Goal: Information Seeking & Learning: Learn about a topic

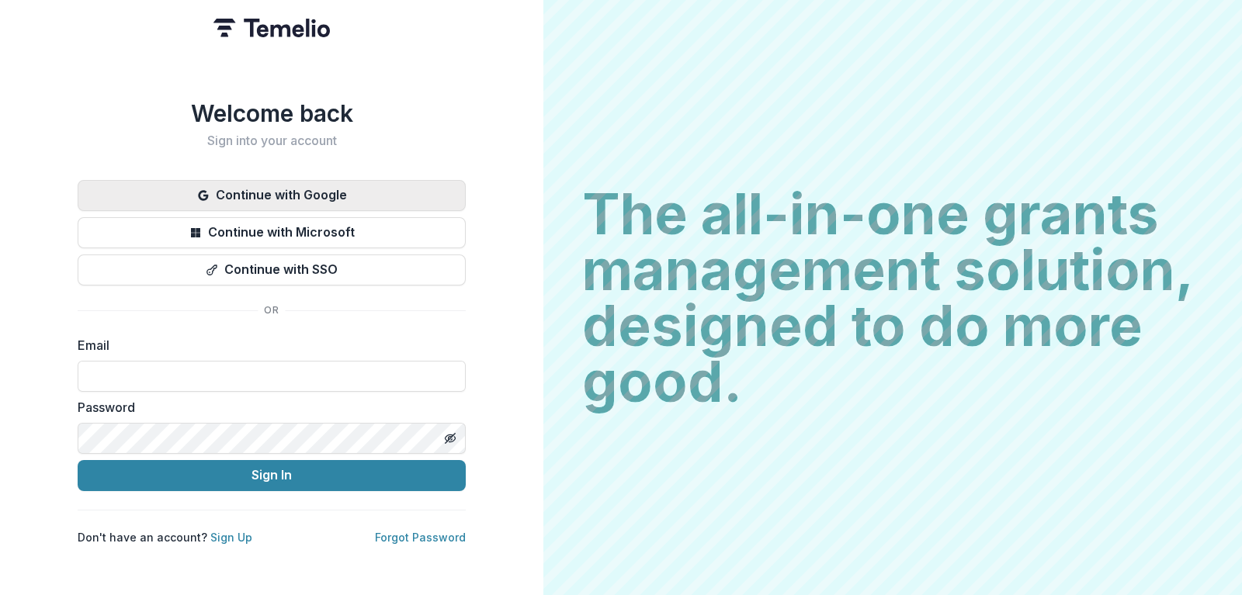
click at [304, 193] on button "Continue with Google" at bounding box center [272, 195] width 388 height 31
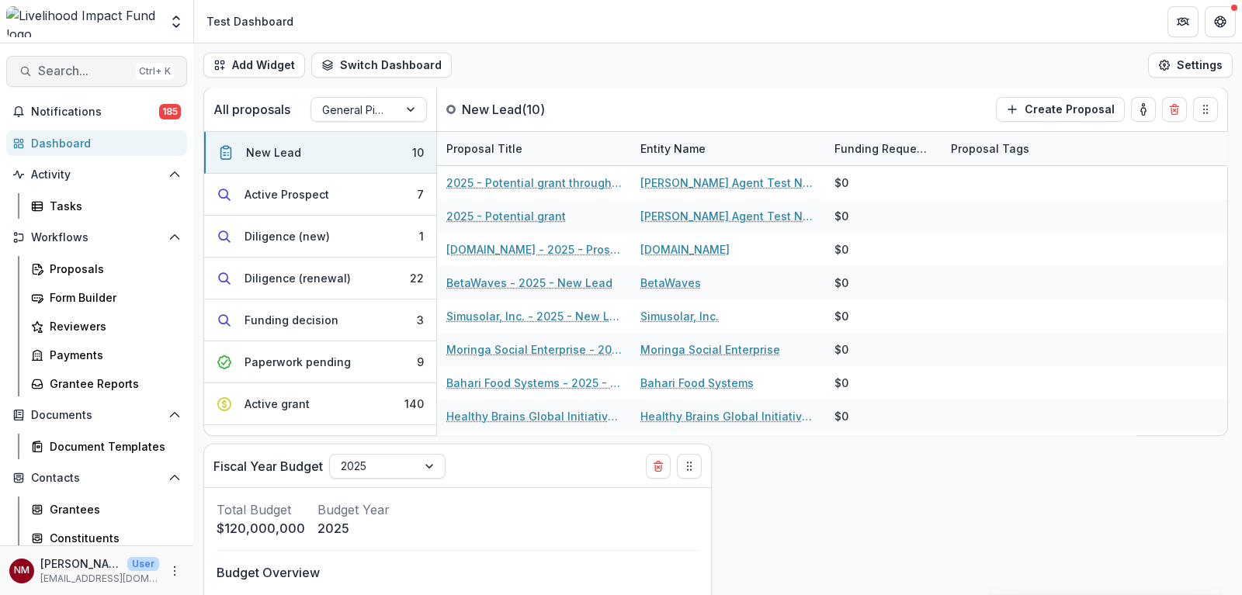
click at [90, 75] on span "Search..." at bounding box center [84, 71] width 92 height 15
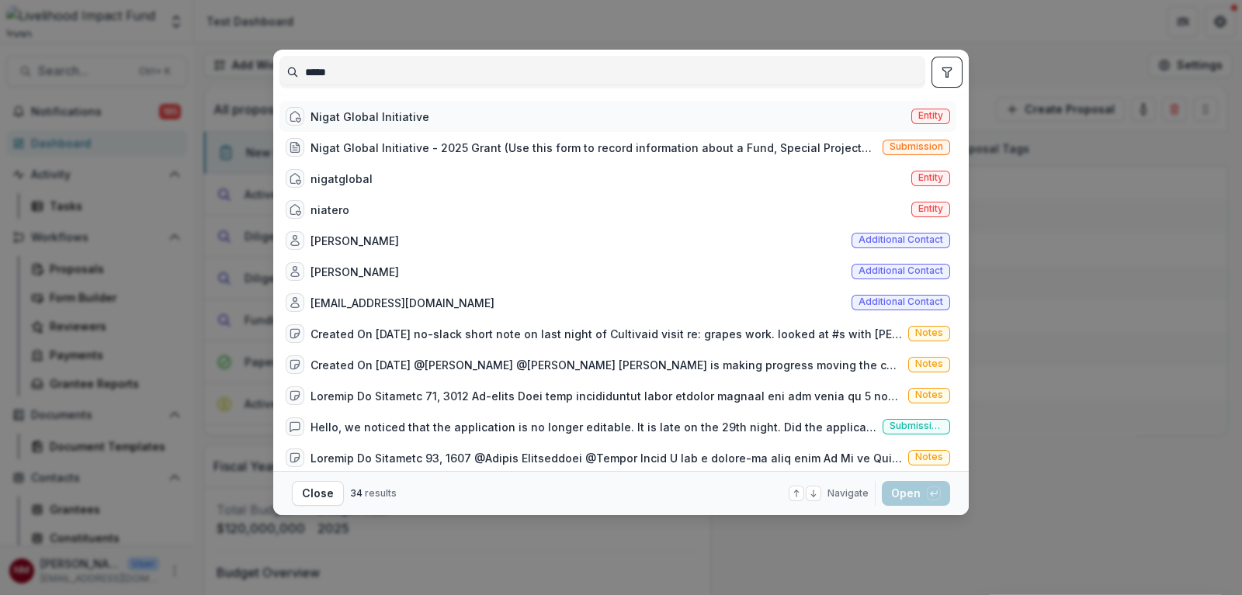
type input "*****"
click at [331, 116] on div "Nigat Global Initiative" at bounding box center [370, 117] width 119 height 16
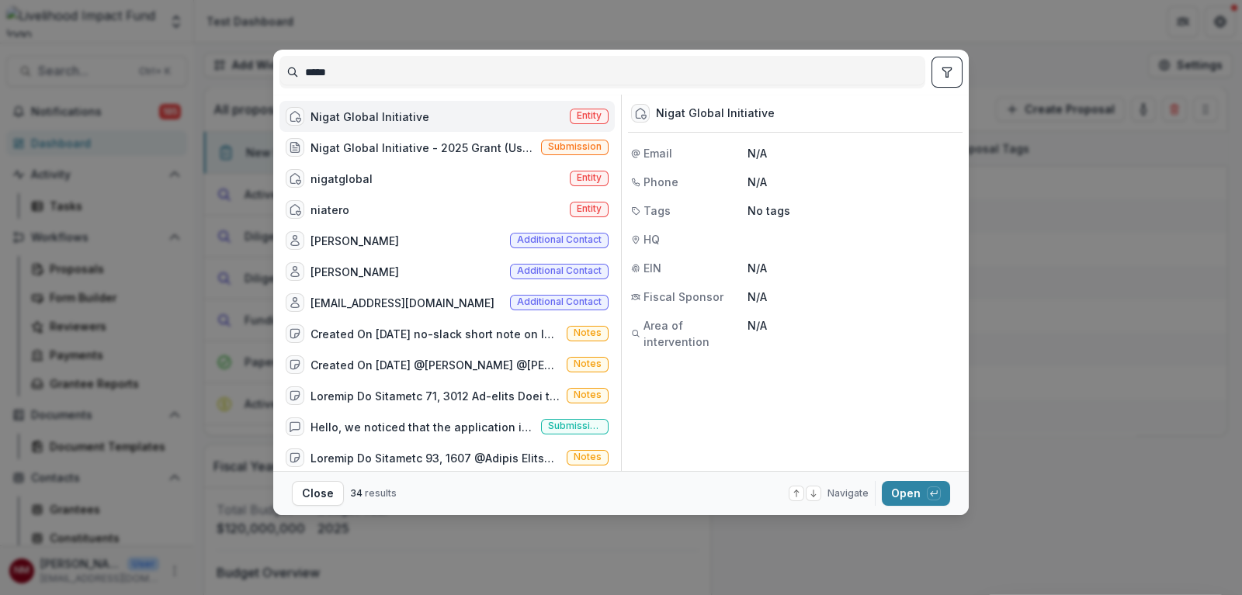
click at [577, 114] on span "Entity" at bounding box center [589, 115] width 25 height 11
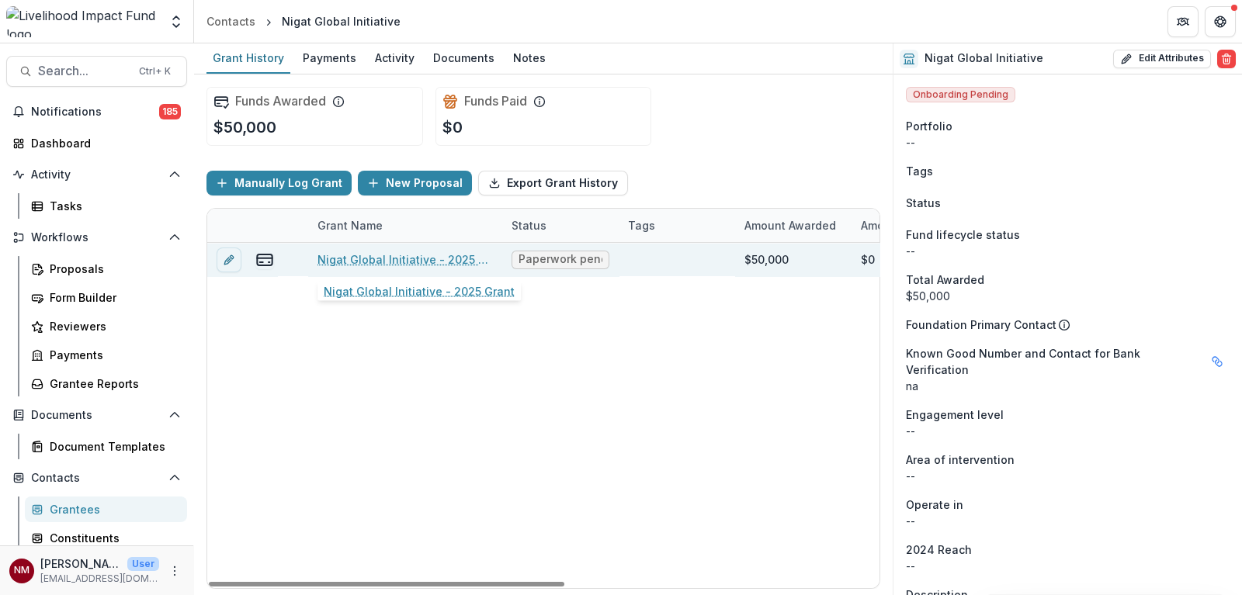
click at [377, 252] on link "Nigat Global Initiative - 2025 Grant" at bounding box center [405, 260] width 175 height 16
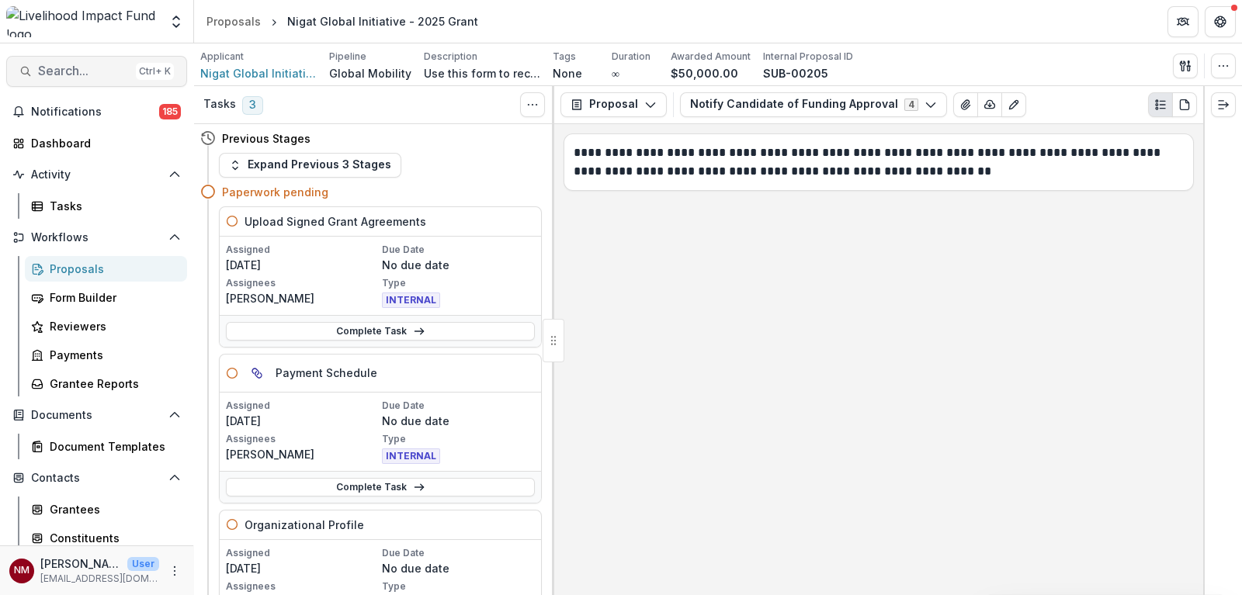
click at [54, 73] on span "Search..." at bounding box center [84, 71] width 92 height 15
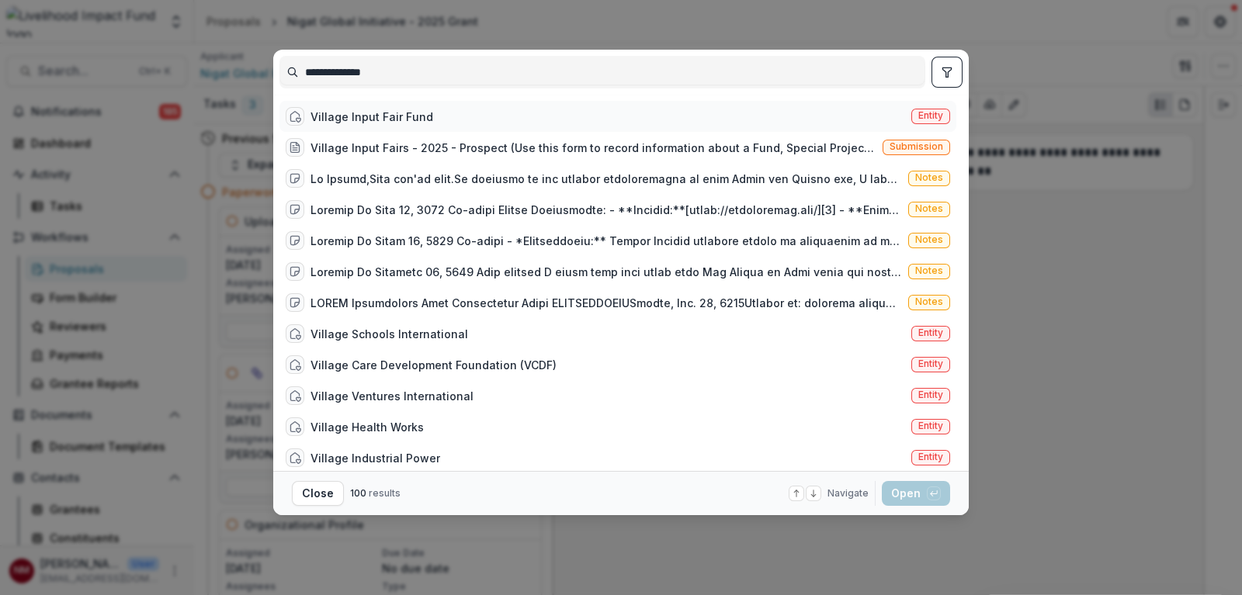
type input "**********"
click at [347, 110] on div "Village Input Fair Fund" at bounding box center [372, 117] width 123 height 16
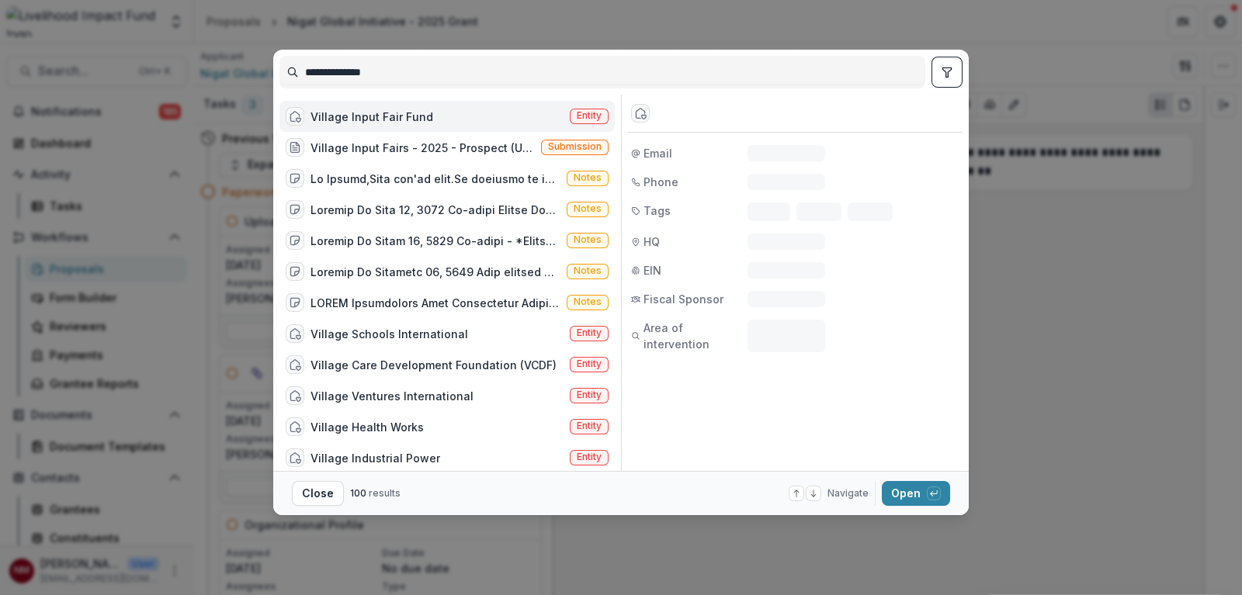
click at [360, 118] on div "Village Input Fair Fund" at bounding box center [372, 117] width 123 height 16
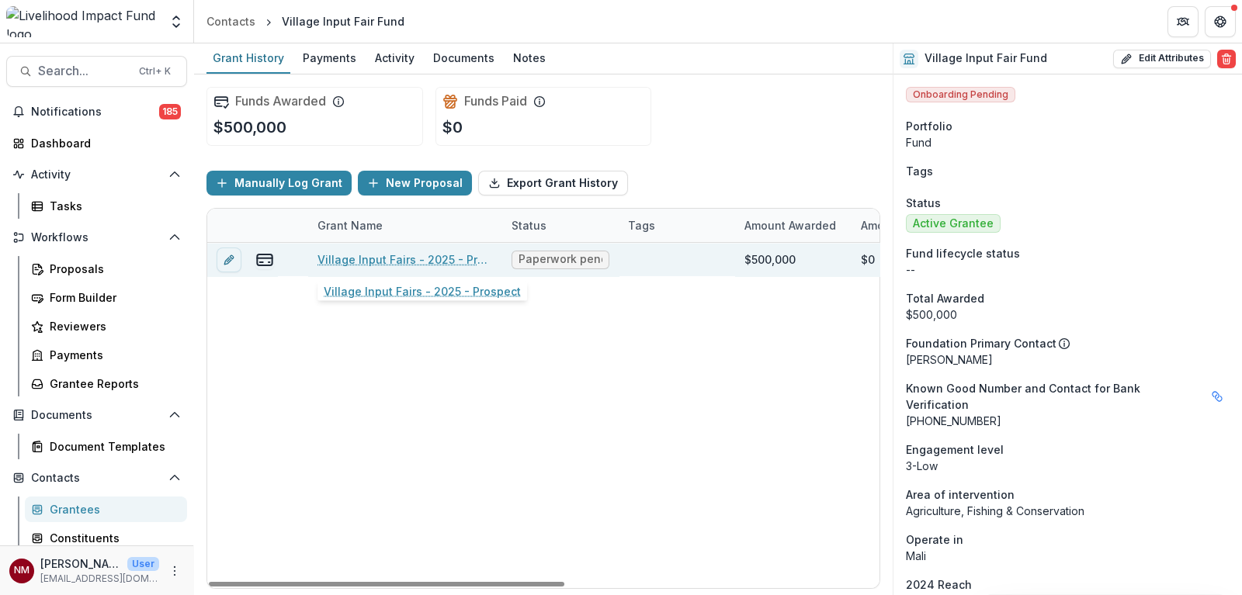
click at [387, 256] on link "Village Input Fairs - 2025 - Prospect" at bounding box center [405, 260] width 175 height 16
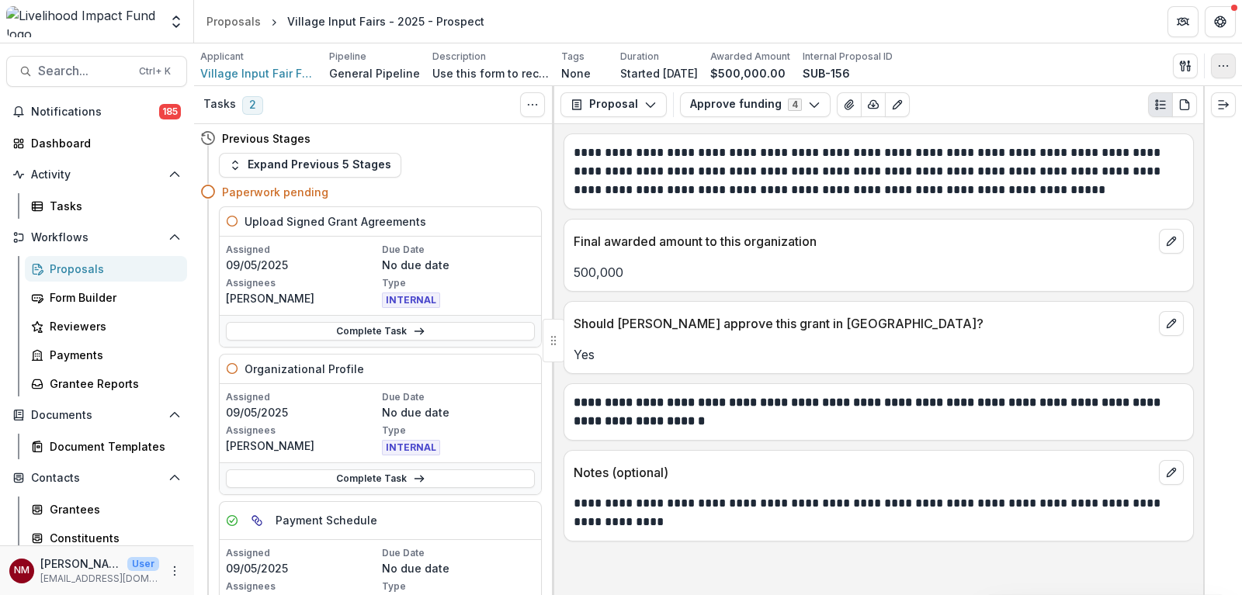
click at [1222, 68] on icon "button" at bounding box center [1223, 66] width 12 height 12
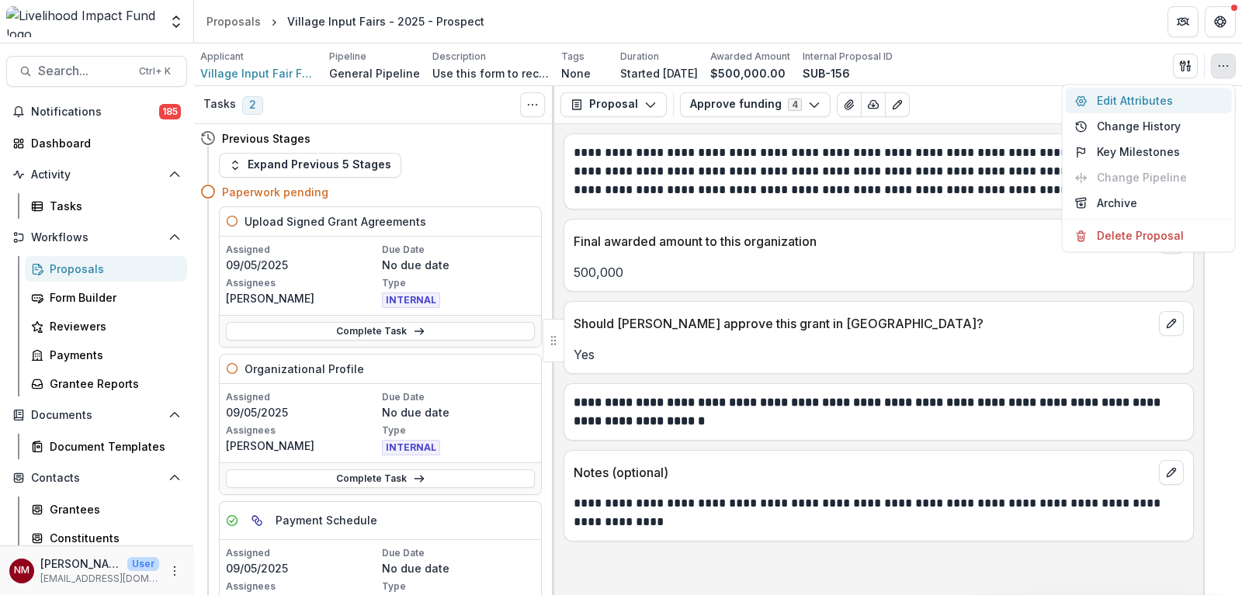
click at [1115, 99] on button "Edit Attributes" at bounding box center [1149, 101] width 166 height 26
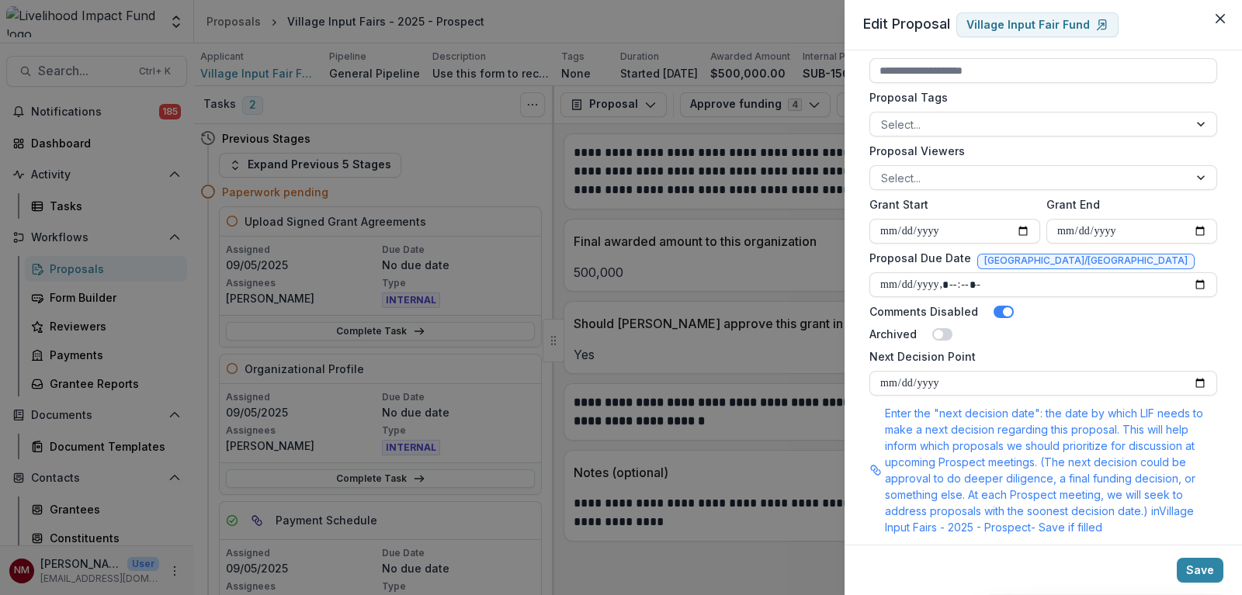
scroll to position [749, 0]
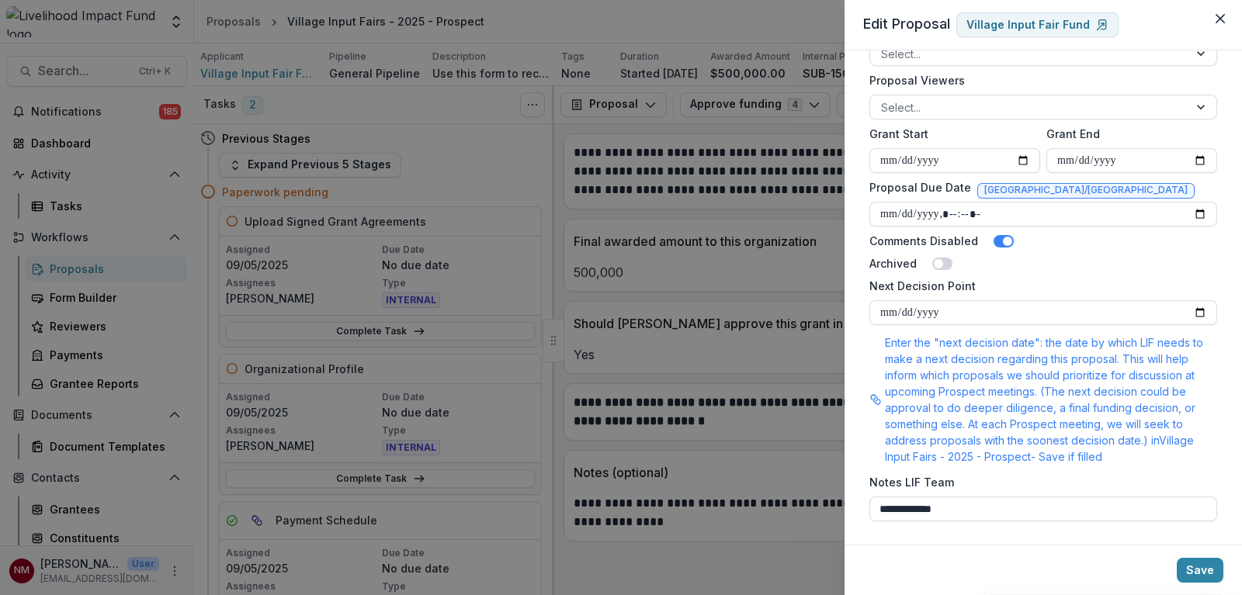
click at [706, 554] on div "**********" at bounding box center [621, 297] width 1242 height 595
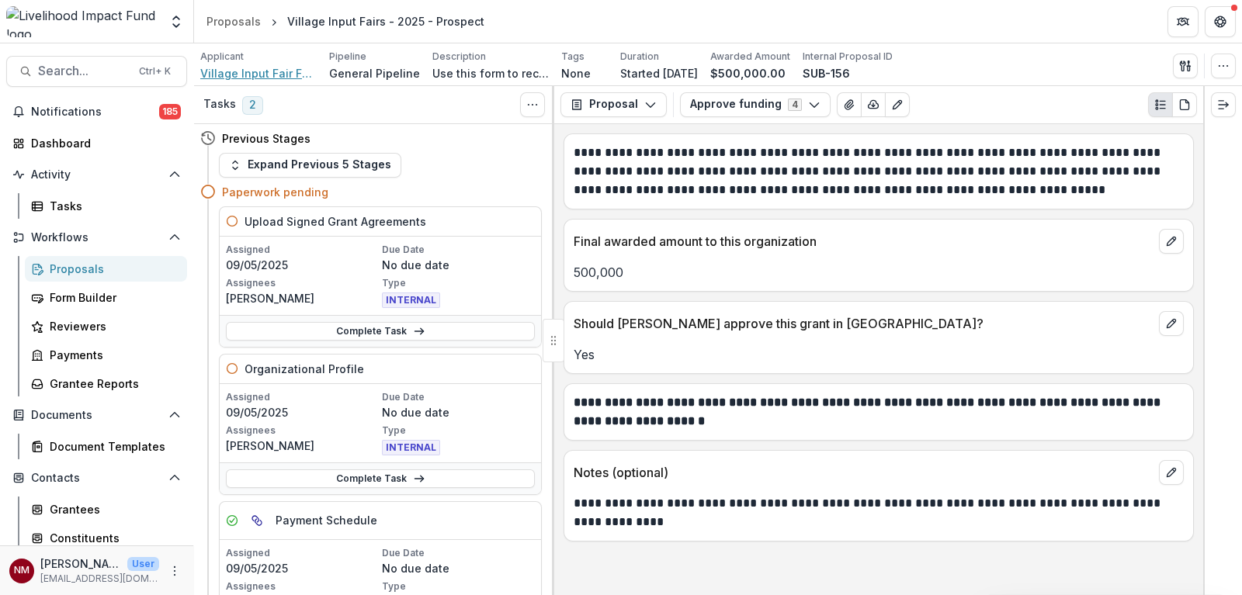
click at [223, 71] on span "Village Input Fair Fund" at bounding box center [258, 73] width 116 height 16
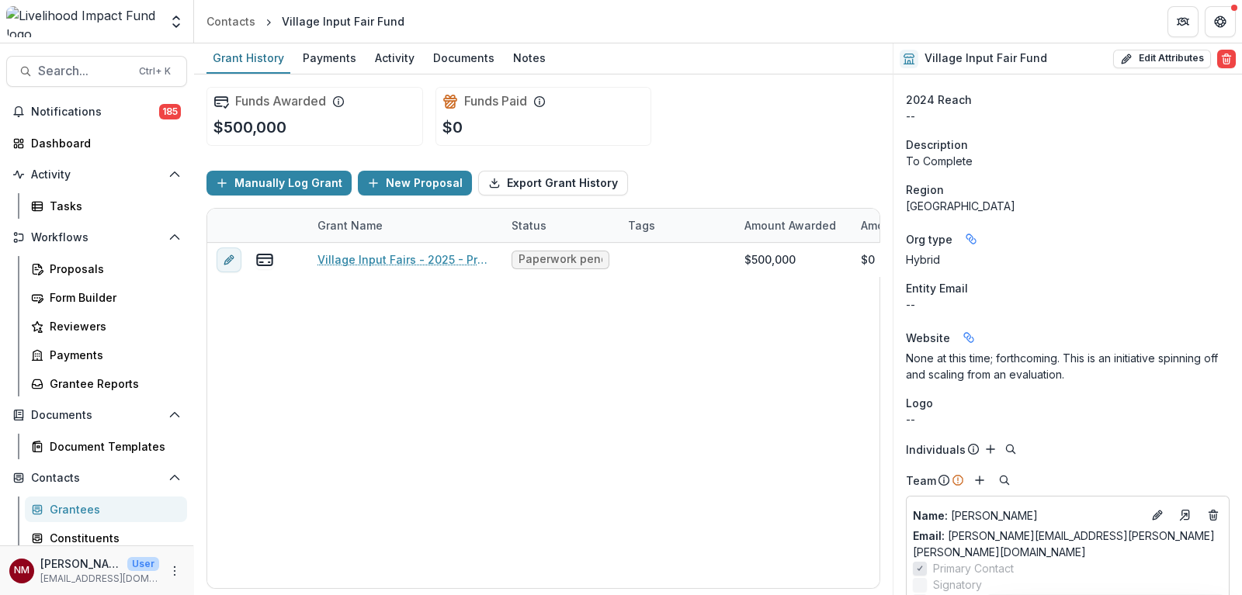
scroll to position [522, 0]
